Goal: Transaction & Acquisition: Purchase product/service

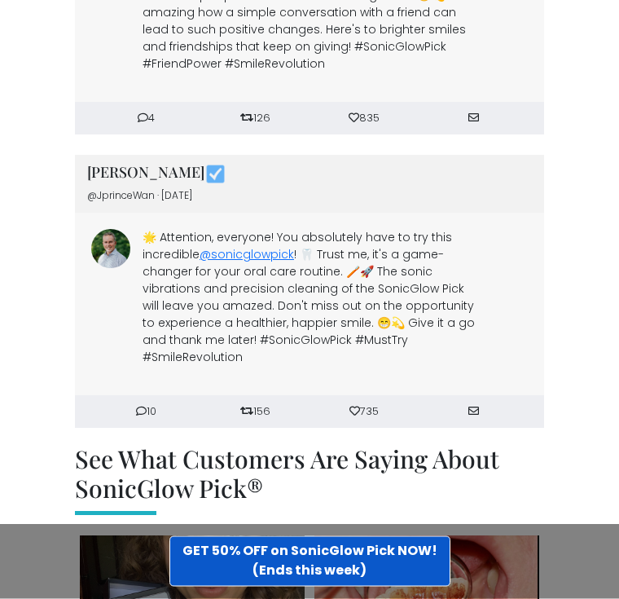
scroll to position [6924, 0]
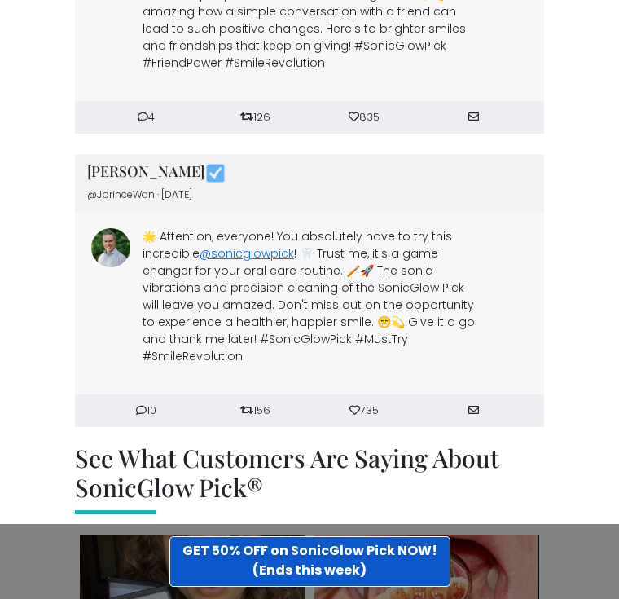
click at [286, 579] on strong "GET 50% OFF on SonicGlow Pick NOW! (Ends this week)" at bounding box center [309, 560] width 255 height 38
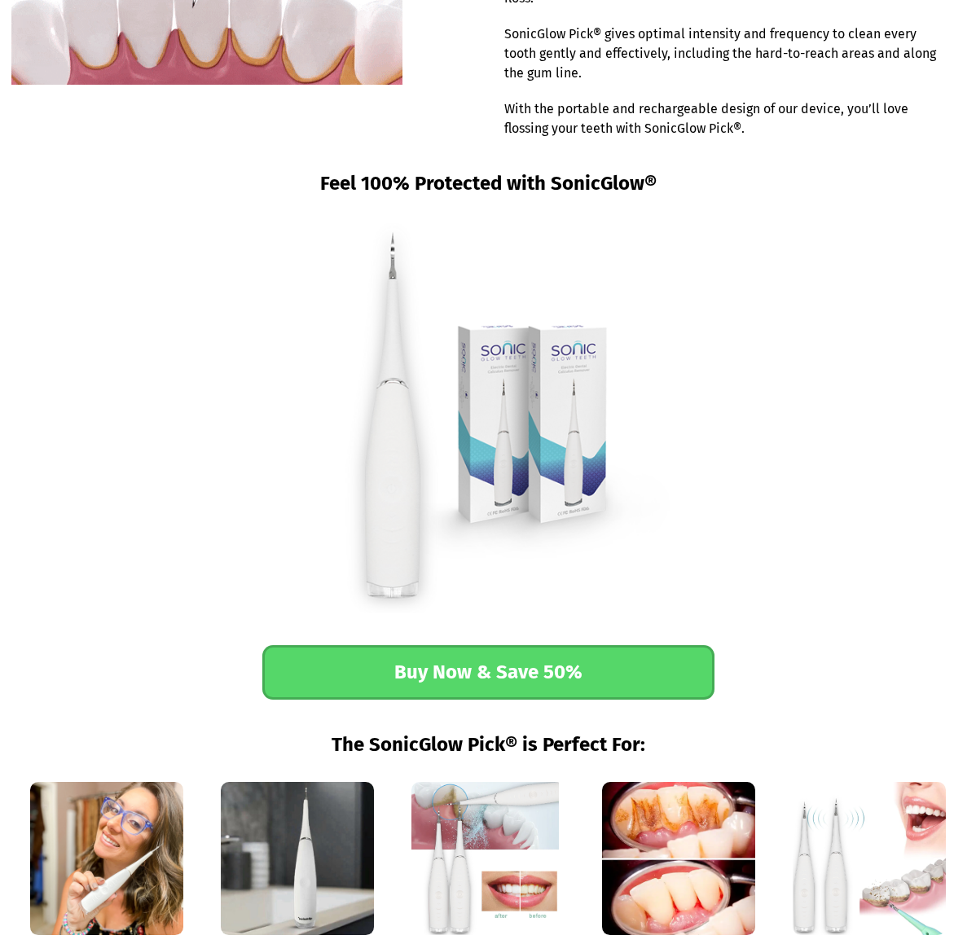
scroll to position [1703, 0]
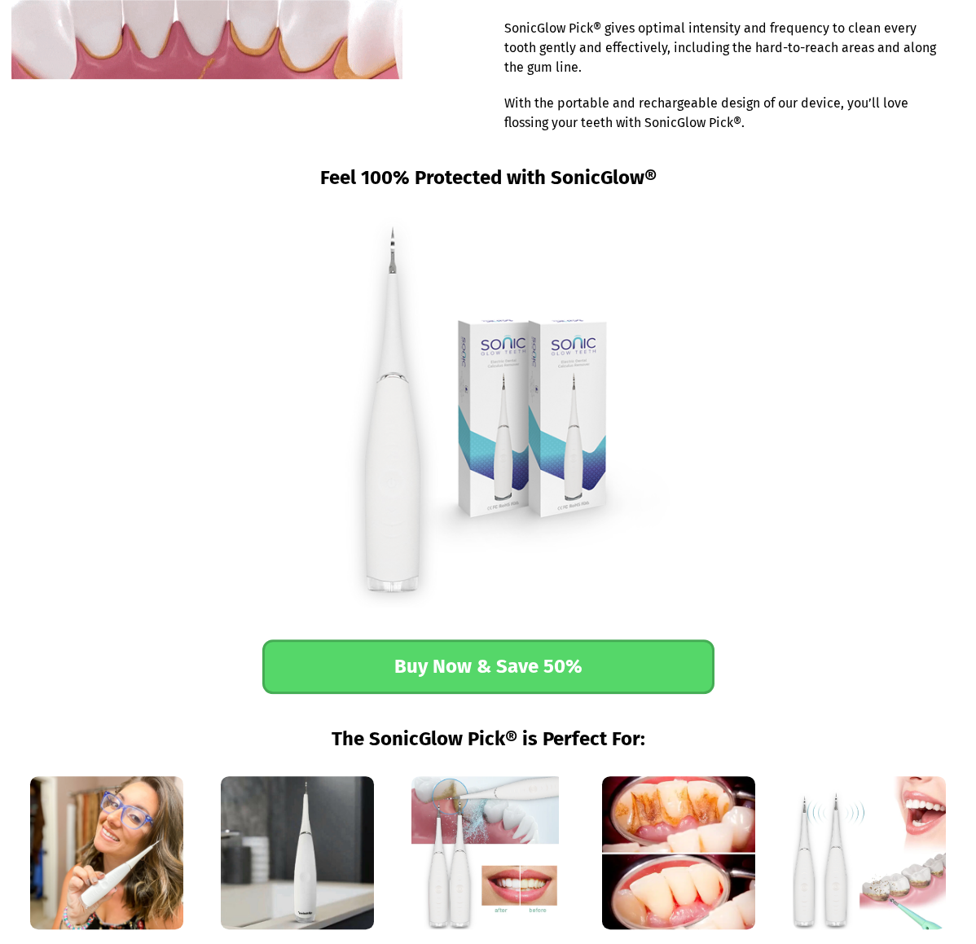
click at [469, 666] on link "Buy Now & Save 50%" at bounding box center [488, 666] width 452 height 55
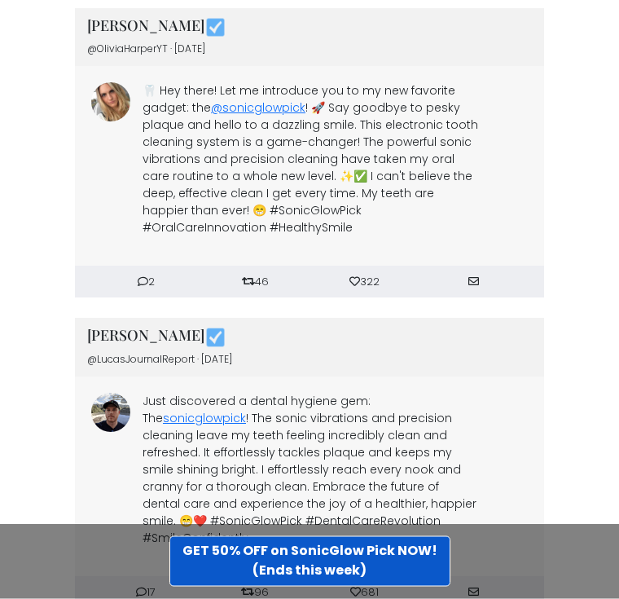
scroll to position [6057, 0]
click at [301, 579] on strong "GET 50% OFF on SonicGlow Pick NOW! (Ends this week)" at bounding box center [309, 560] width 255 height 38
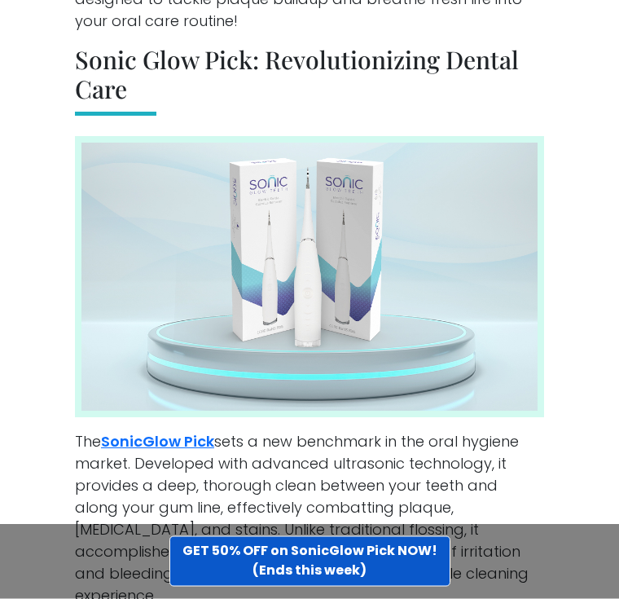
scroll to position [1927, 0]
click at [166, 436] on link "SonicGlow Pick" at bounding box center [157, 441] width 113 height 20
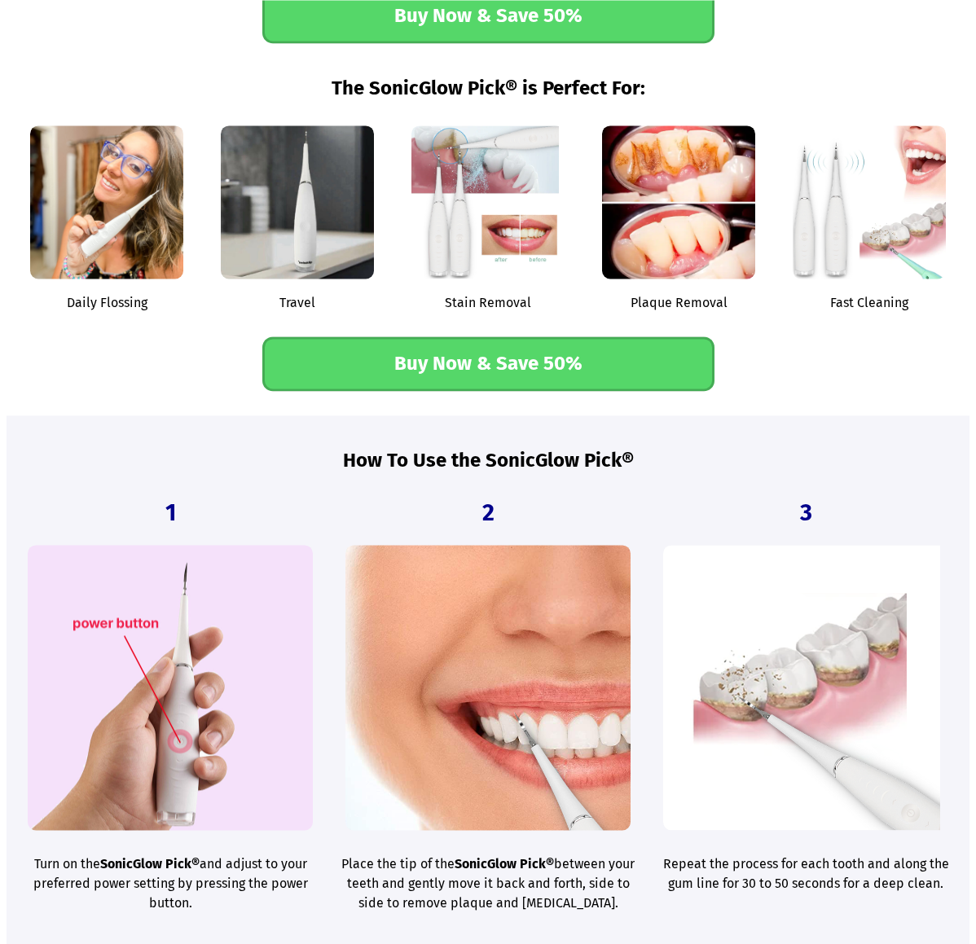
scroll to position [2356, 0]
